Goal: Transaction & Acquisition: Book appointment/travel/reservation

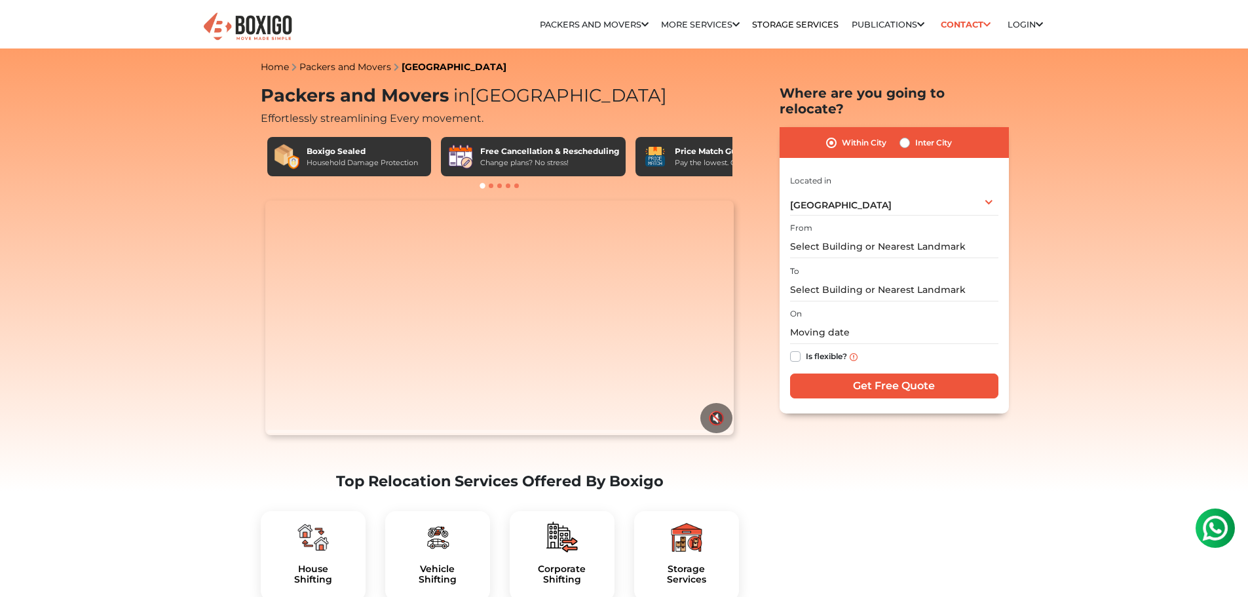
click at [429, 431] on video "Your browser does not support the video tag." at bounding box center [499, 318] width 469 height 235
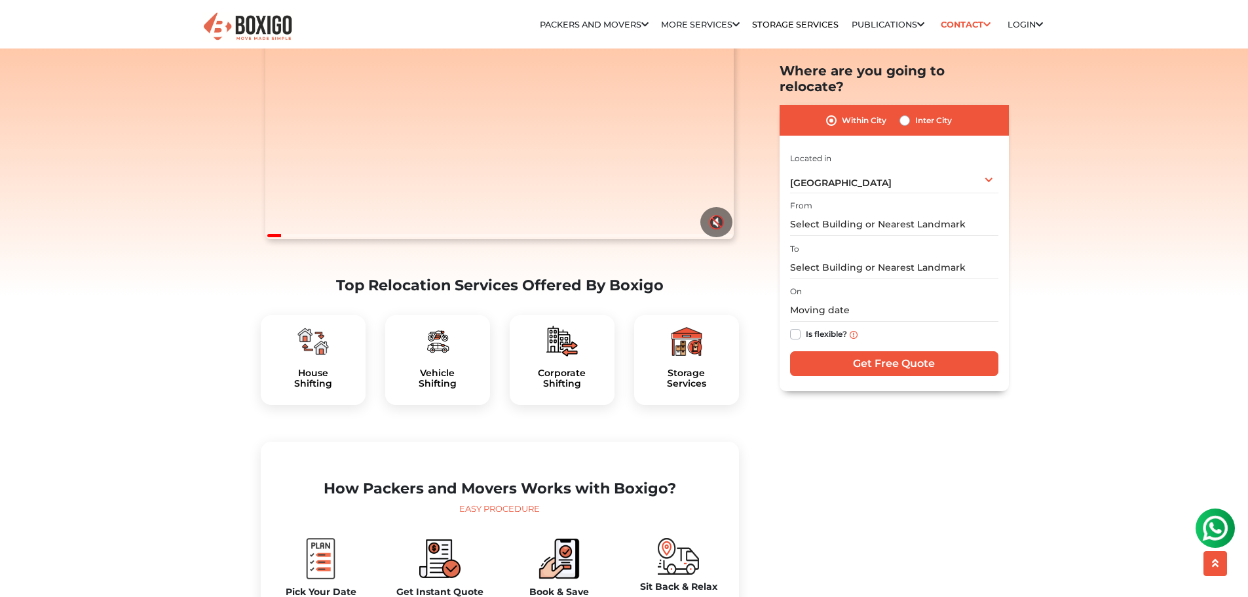
scroll to position [197, 0]
click at [432, 389] on h5 "Vehicle Shifting" at bounding box center [438, 378] width 84 height 22
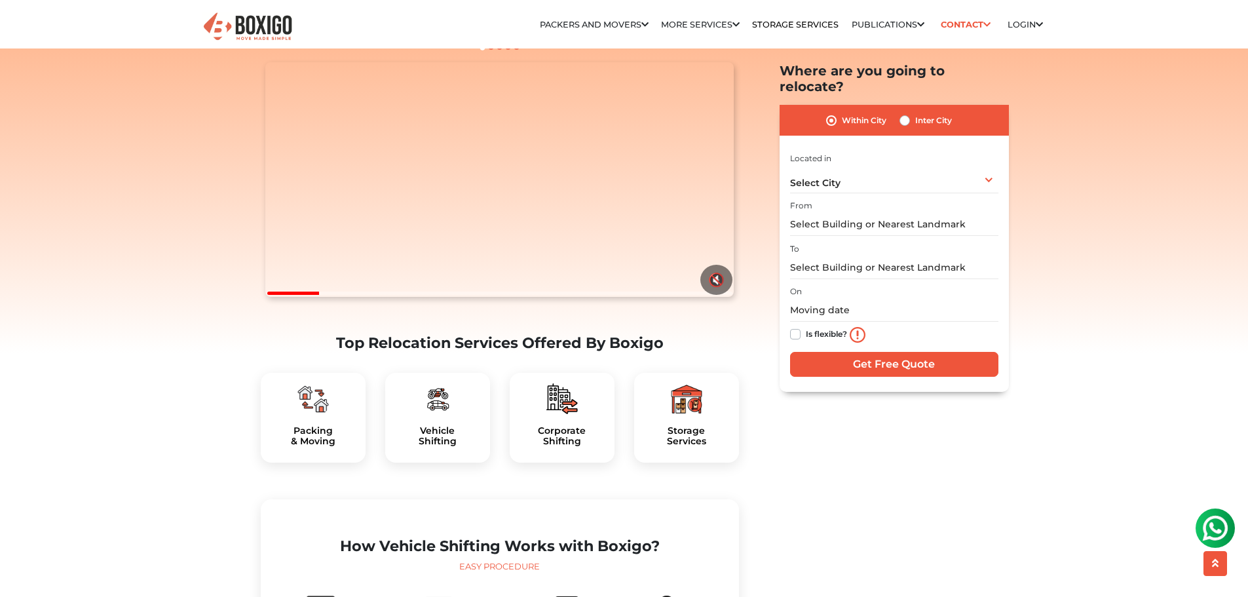
scroll to position [131, 0]
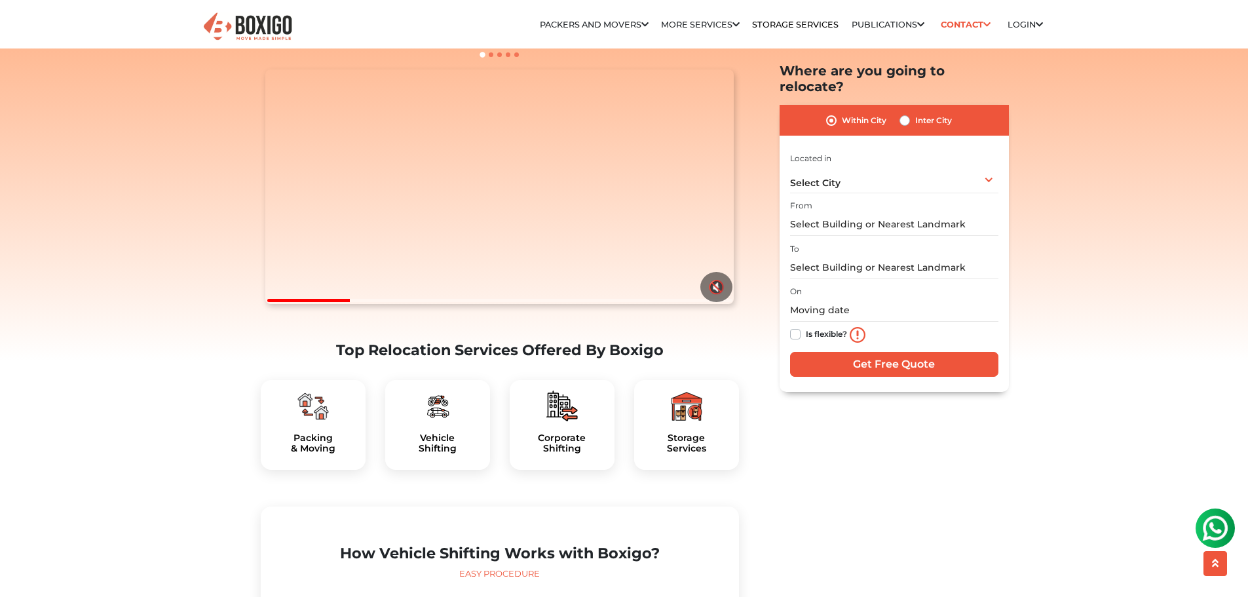
click at [903, 113] on div "Inter City" at bounding box center [926, 121] width 52 height 16
click at [915, 113] on label "Inter City" at bounding box center [933, 121] width 37 height 16
click at [904, 113] on input "Inter City" at bounding box center [905, 119] width 10 height 13
radio input "true"
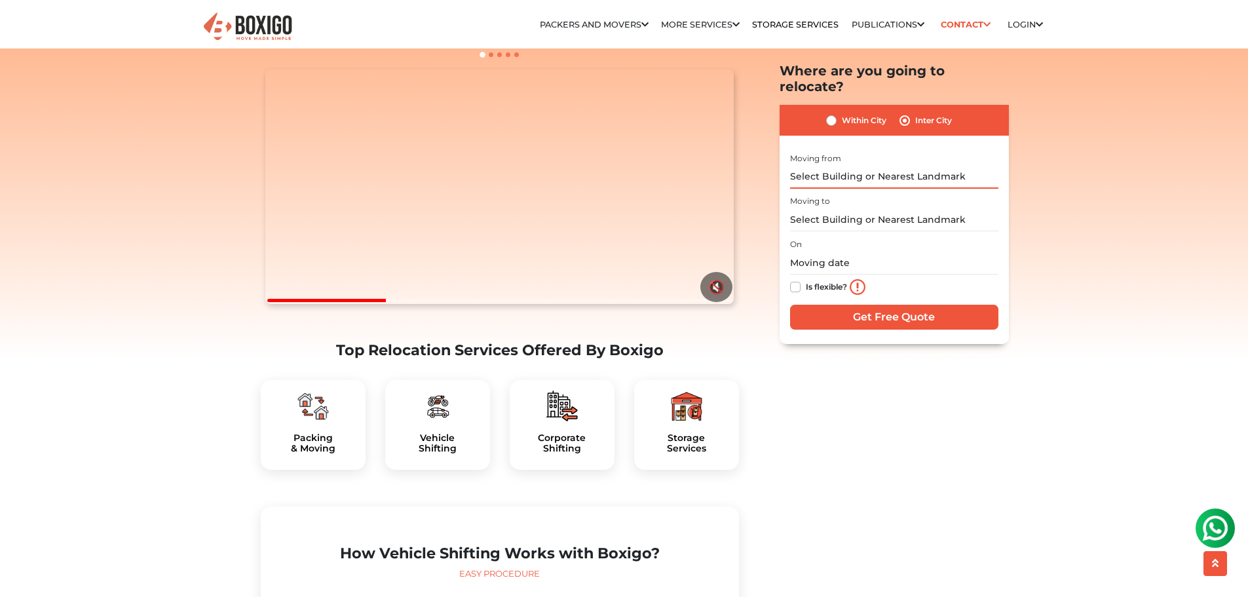
click at [860, 166] on input "text" at bounding box center [894, 177] width 208 height 23
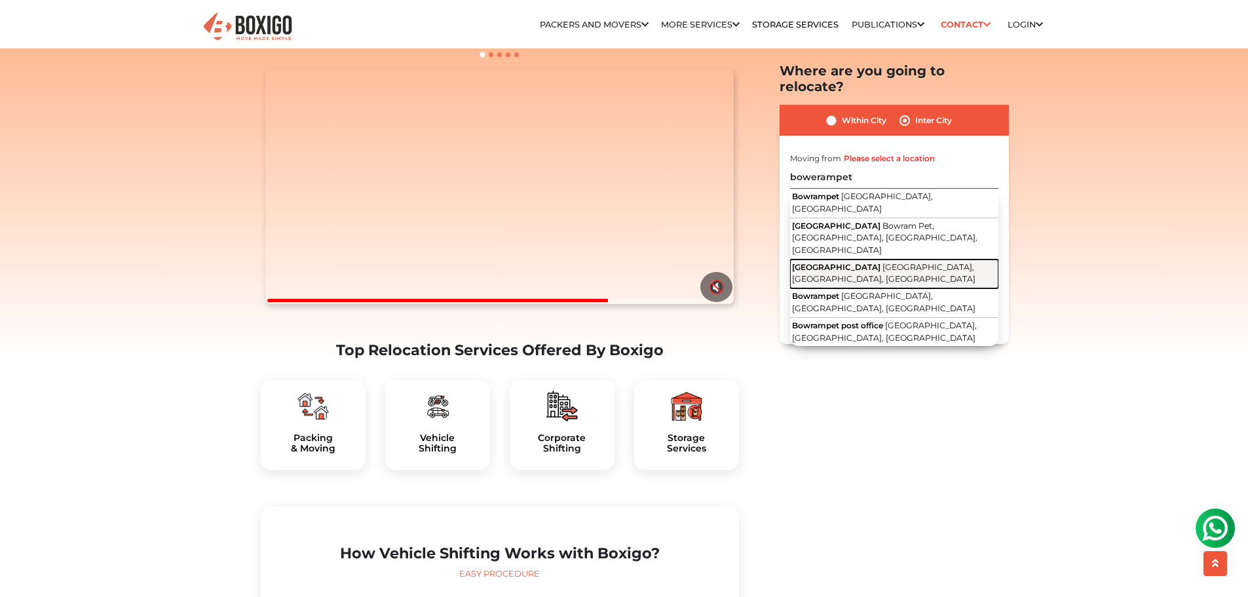
click at [852, 262] on span "Bowrampet Road" at bounding box center [836, 267] width 88 height 10
type input "Bowrampet Road, Bowrampet, Hyderabad, Telangana"
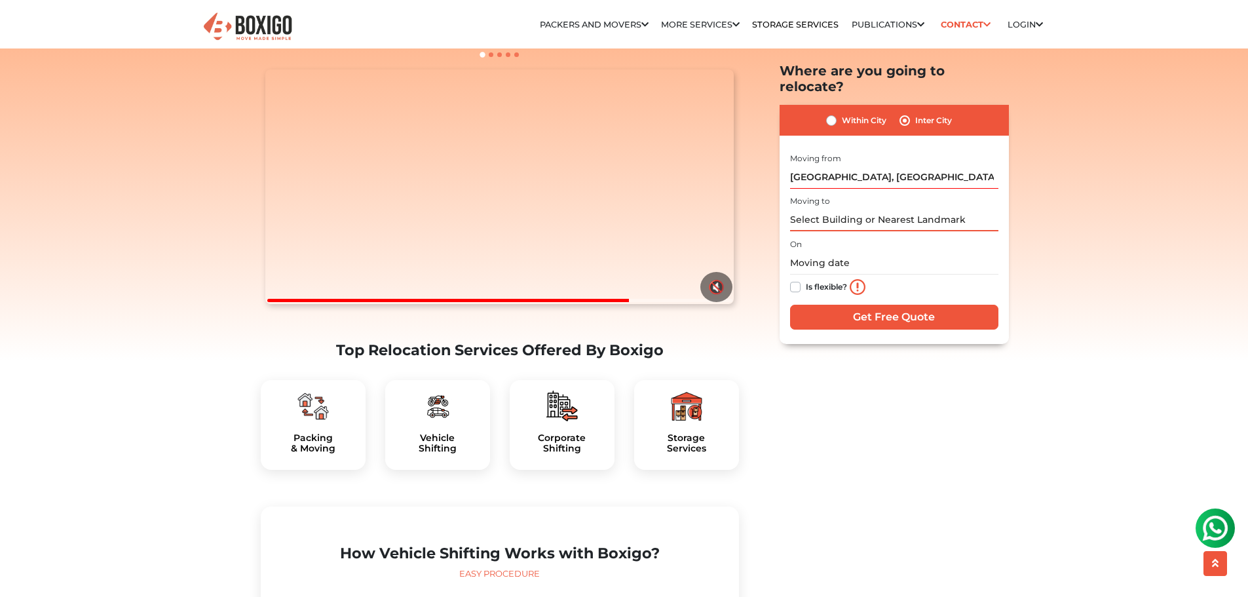
click at [834, 209] on input "text" at bounding box center [894, 220] width 208 height 23
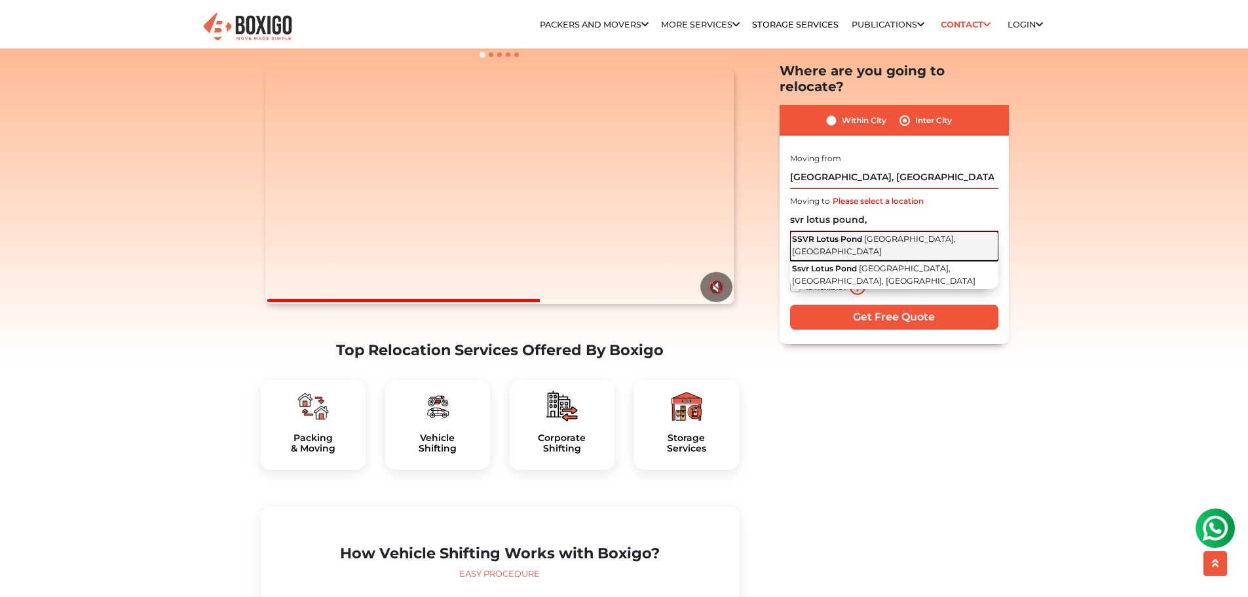
click at [841, 235] on span "SSVR Lotus Pond" at bounding box center [827, 240] width 70 height 10
type input "SSVR Lotus Pond, Halasahalli Road, Varthur, Karnataka"
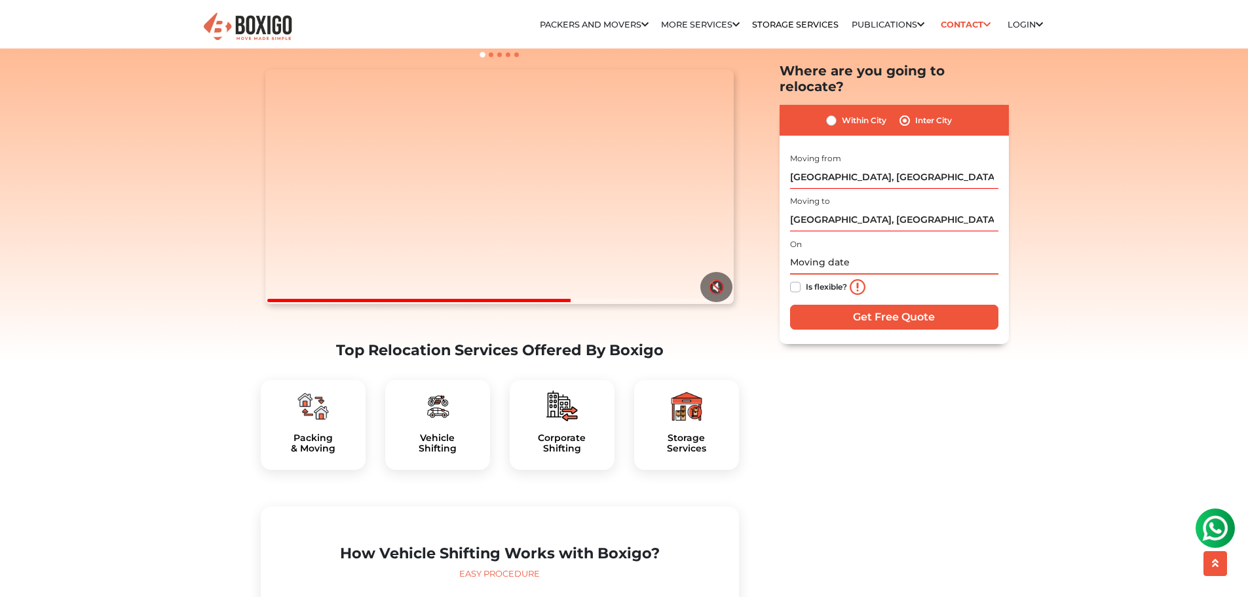
click at [864, 252] on input "text" at bounding box center [894, 263] width 208 height 23
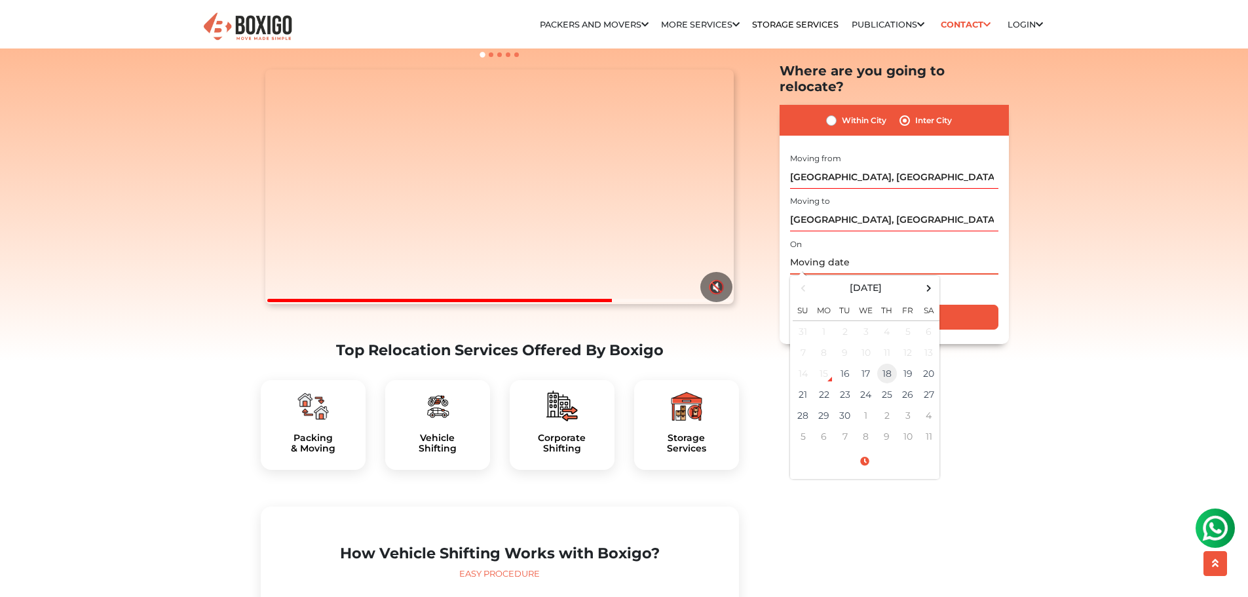
click at [879, 363] on td "18" at bounding box center [887, 373] width 21 height 21
type input "09/18/2025 12:00 AM"
click at [967, 305] on input "Get Free Quote" at bounding box center [894, 317] width 208 height 25
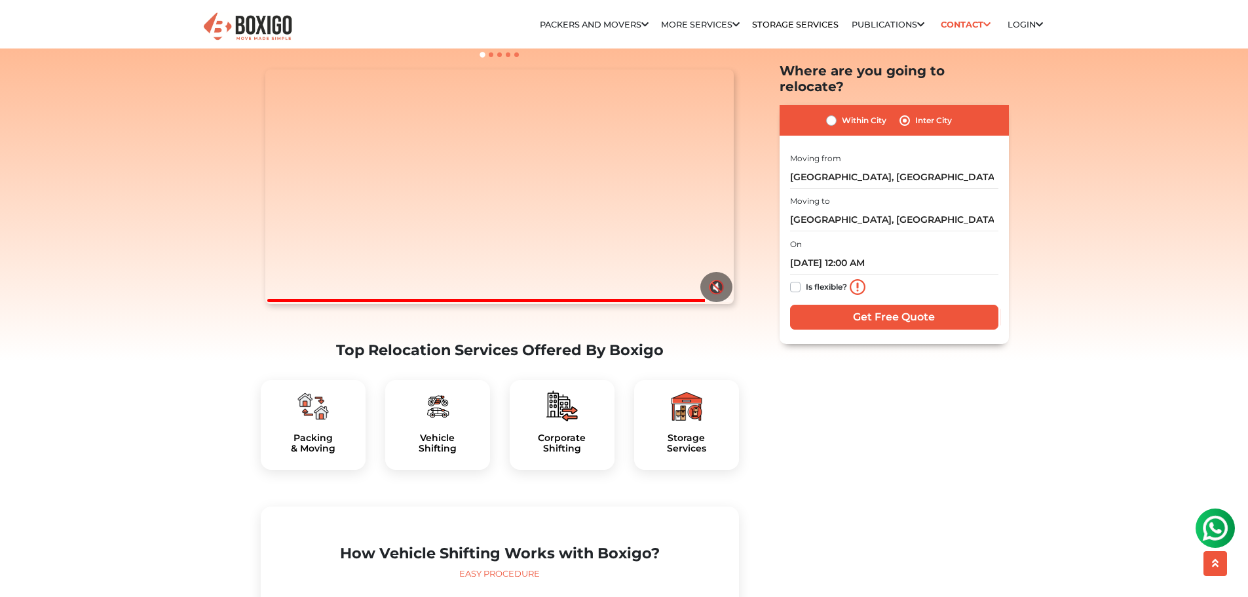
click at [806, 279] on label "Is flexible?" at bounding box center [826, 286] width 41 height 14
click at [794, 279] on input "Is flexible?" at bounding box center [795, 285] width 10 height 13
checkbox input "true"
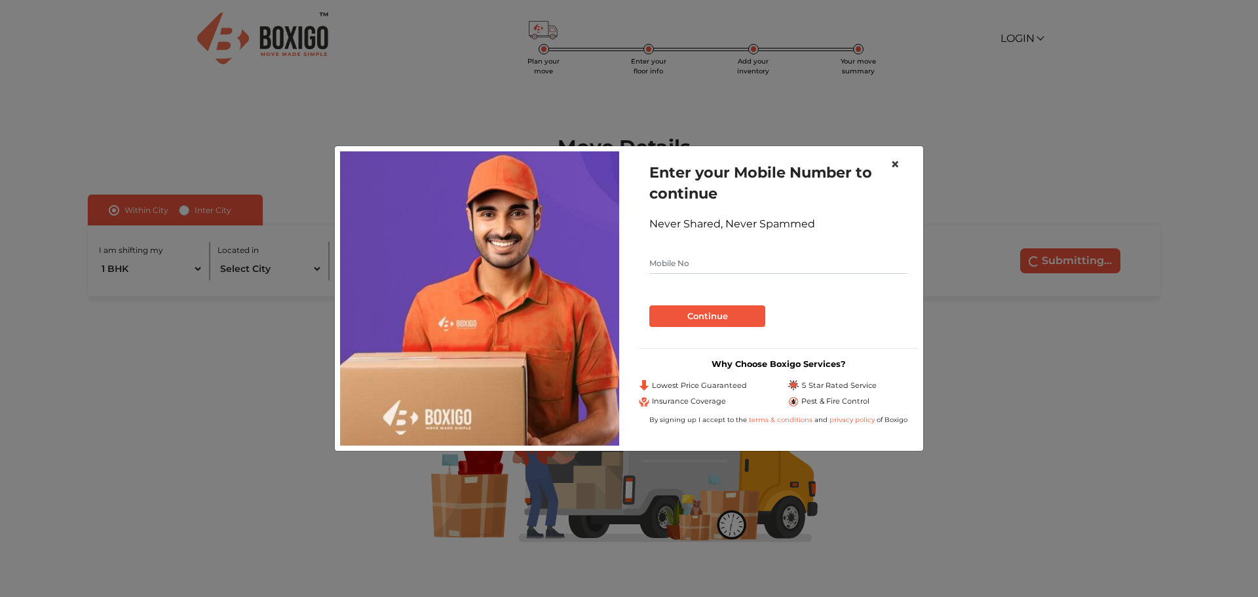
click at [895, 163] on span "×" at bounding box center [895, 164] width 9 height 19
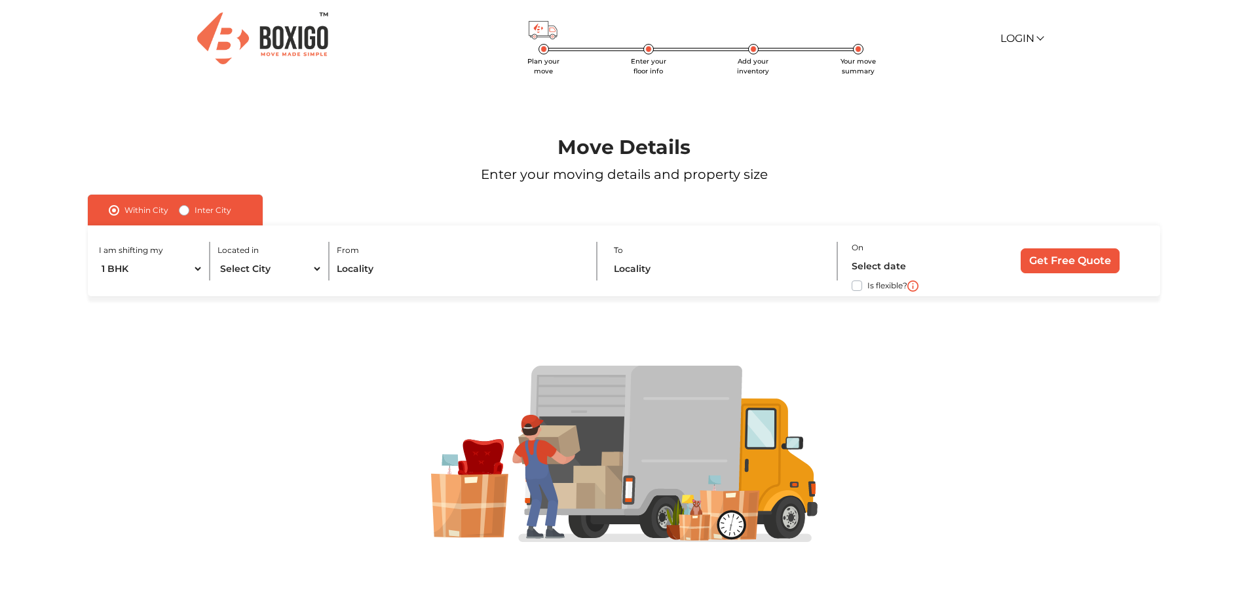
click at [195, 213] on label "Inter City" at bounding box center [213, 210] width 37 height 16
click at [183, 213] on input "Inter City" at bounding box center [184, 208] width 10 height 13
radio input "true"
click at [186, 271] on select "1 BHK 2 BHK 3 BHK 3 + BHK FEW ITEMS" at bounding box center [165, 269] width 132 height 23
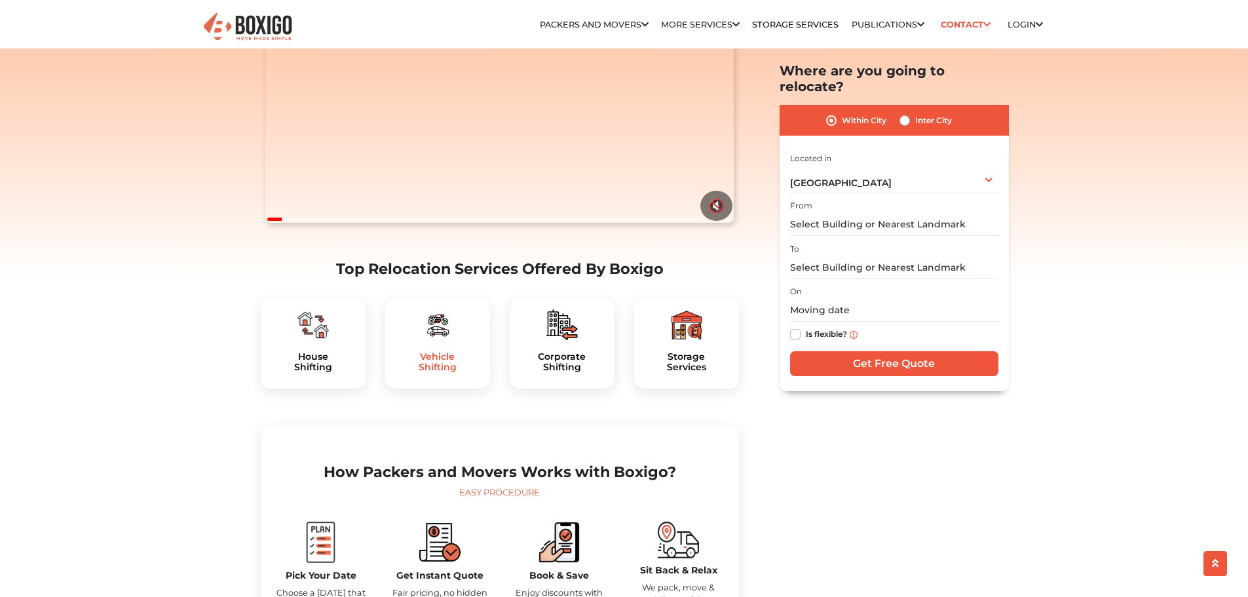
click at [453, 374] on h5 "Vehicle Shifting" at bounding box center [438, 362] width 84 height 22
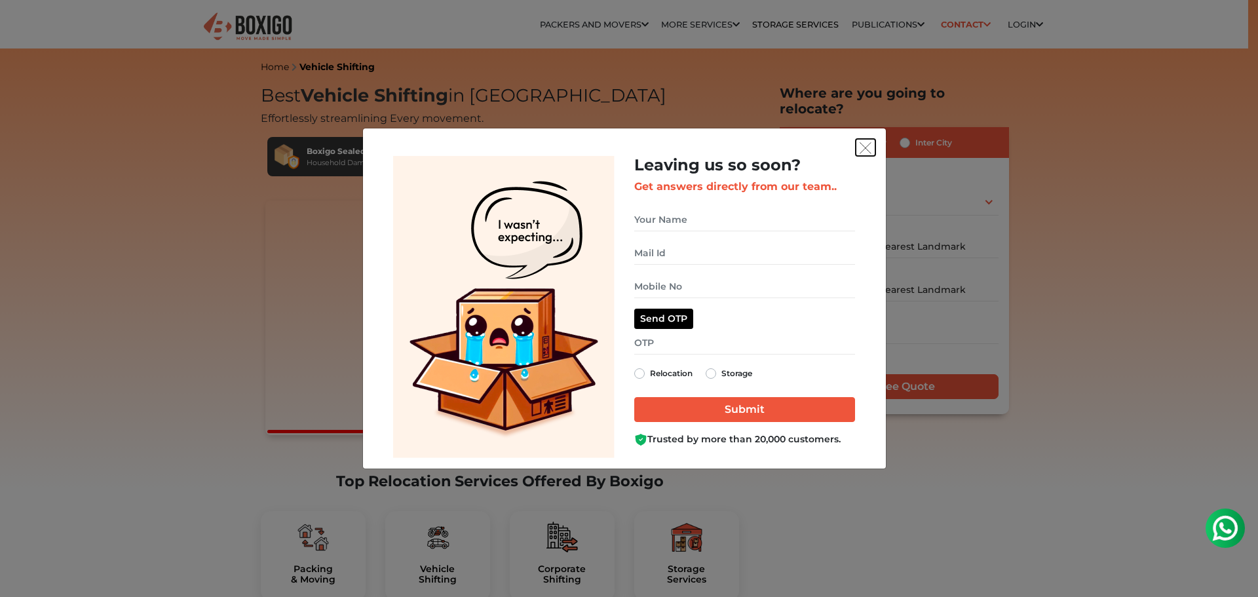
click at [867, 155] on button "get free quote dialog" at bounding box center [866, 147] width 20 height 17
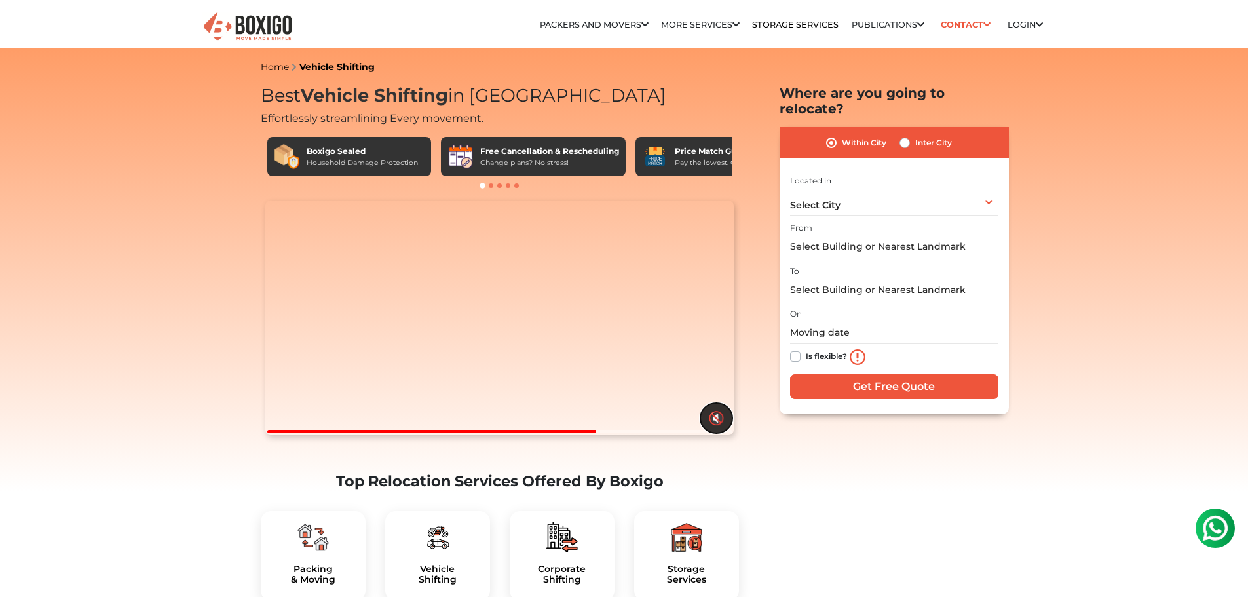
click at [714, 433] on button "🔇" at bounding box center [717, 418] width 32 height 30
click at [704, 433] on button "🔊" at bounding box center [717, 418] width 32 height 30
